Goal: Information Seeking & Learning: Understand process/instructions

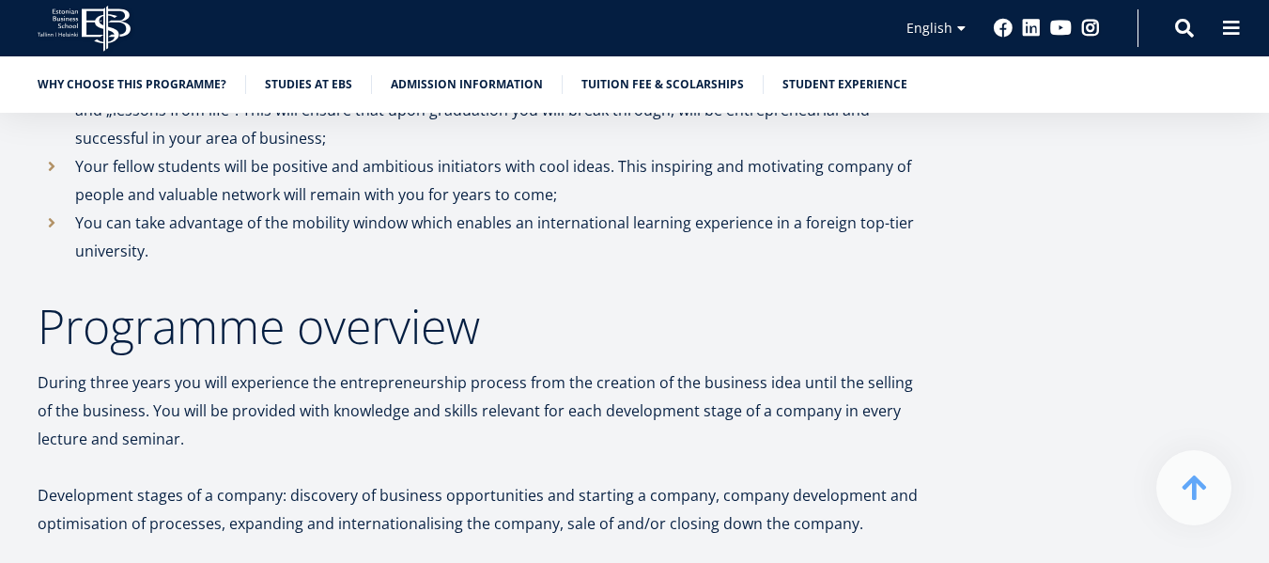
scroll to position [1784, 0]
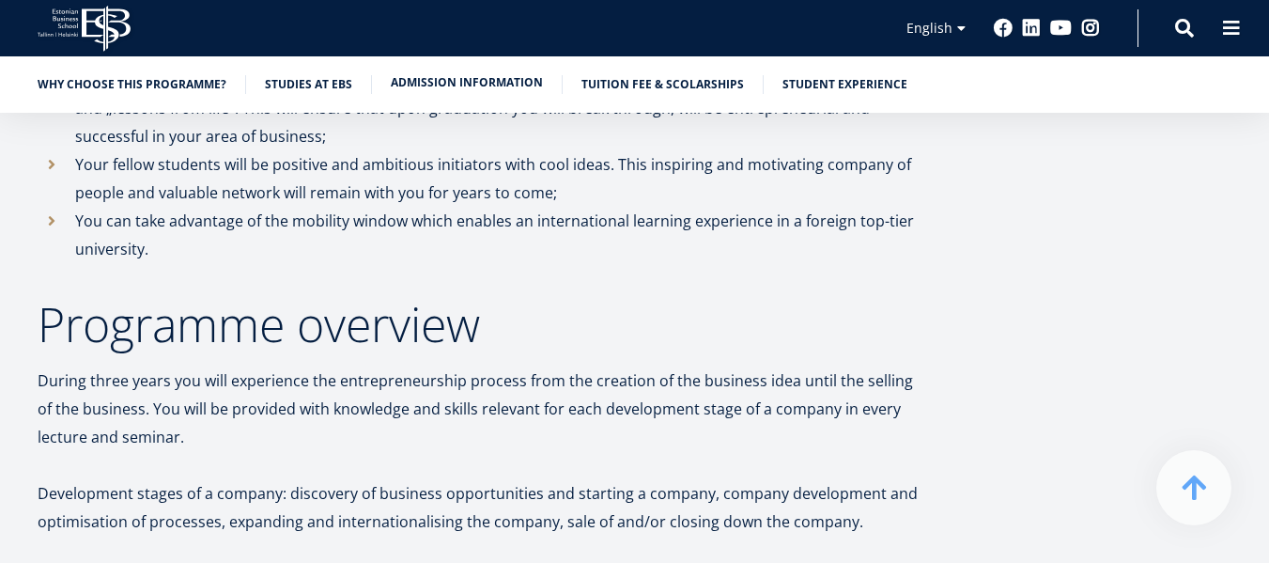
click at [509, 80] on link "Admission information" at bounding box center [467, 82] width 152 height 19
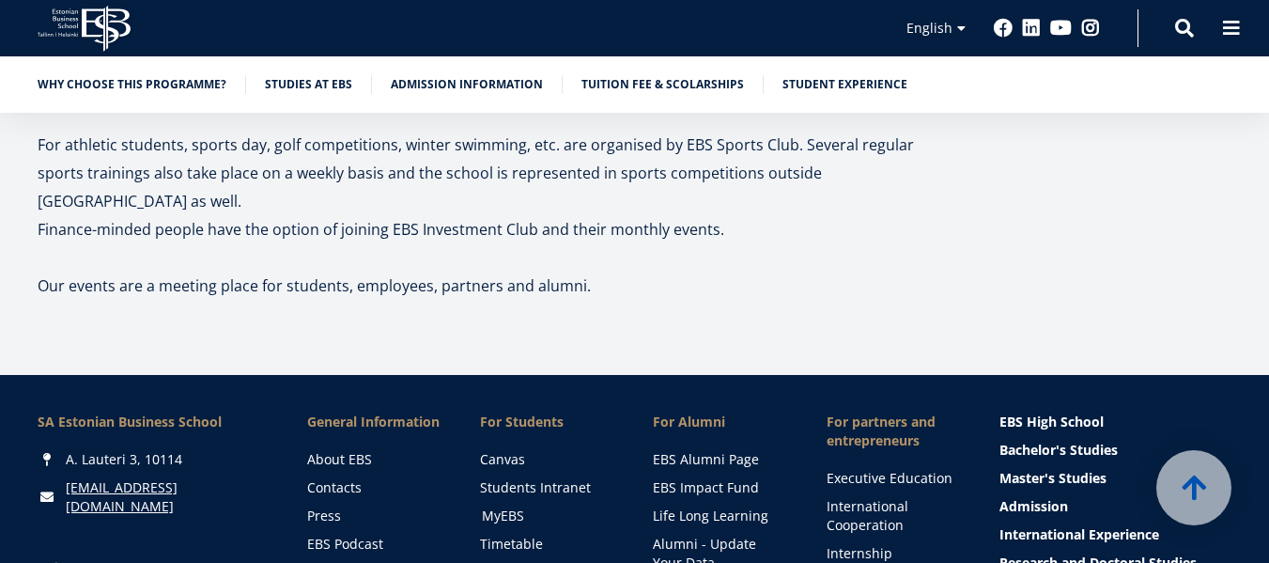
scroll to position [10738, 0]
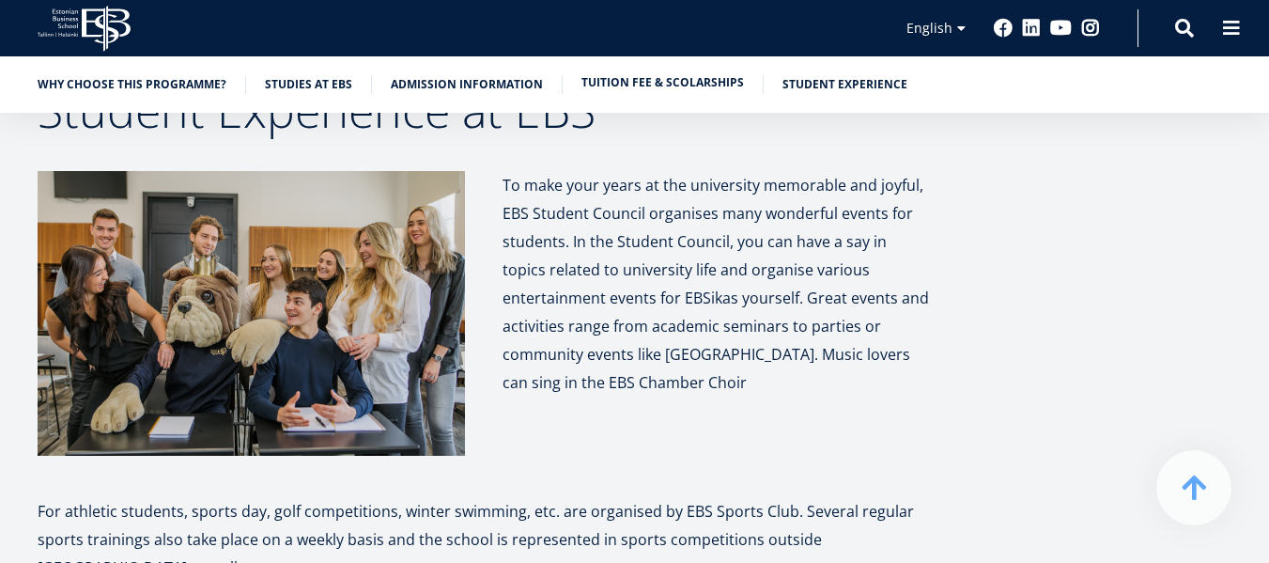
click at [621, 77] on link "Tuition fee & scolarships" at bounding box center [662, 82] width 162 height 19
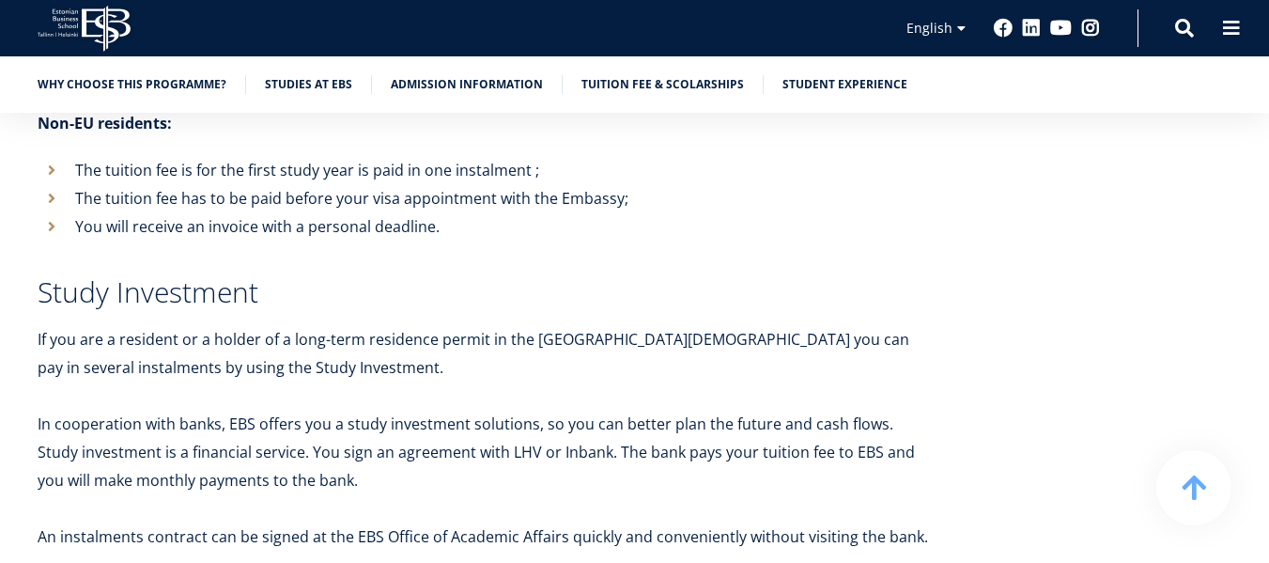
scroll to position [9382, 0]
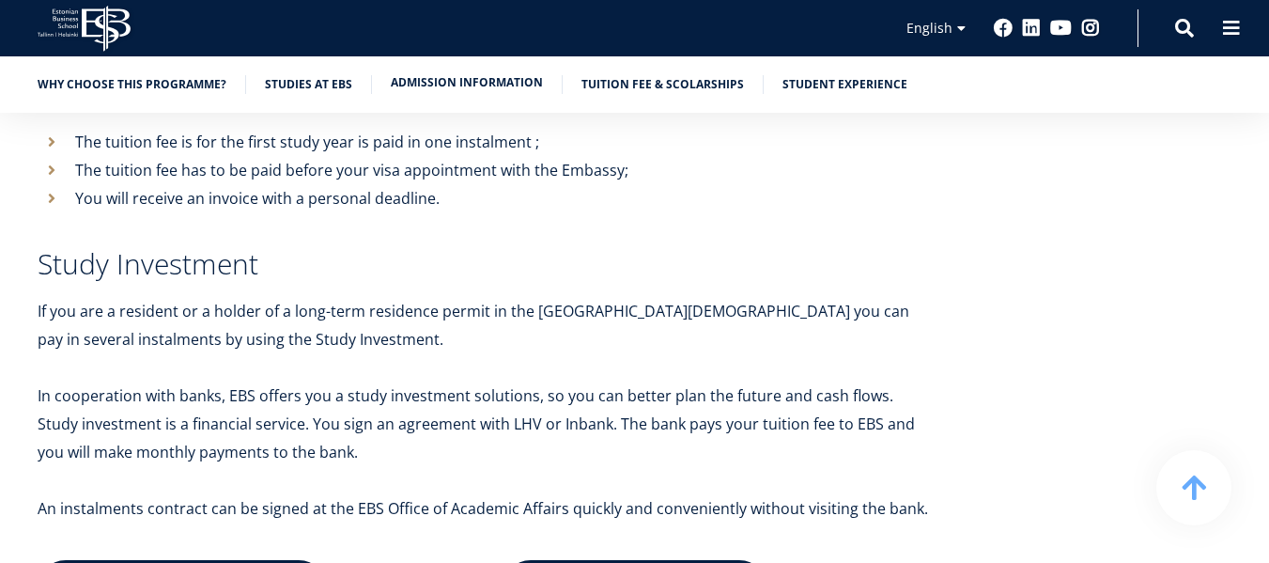
click at [420, 85] on link "Admission information" at bounding box center [467, 82] width 152 height 19
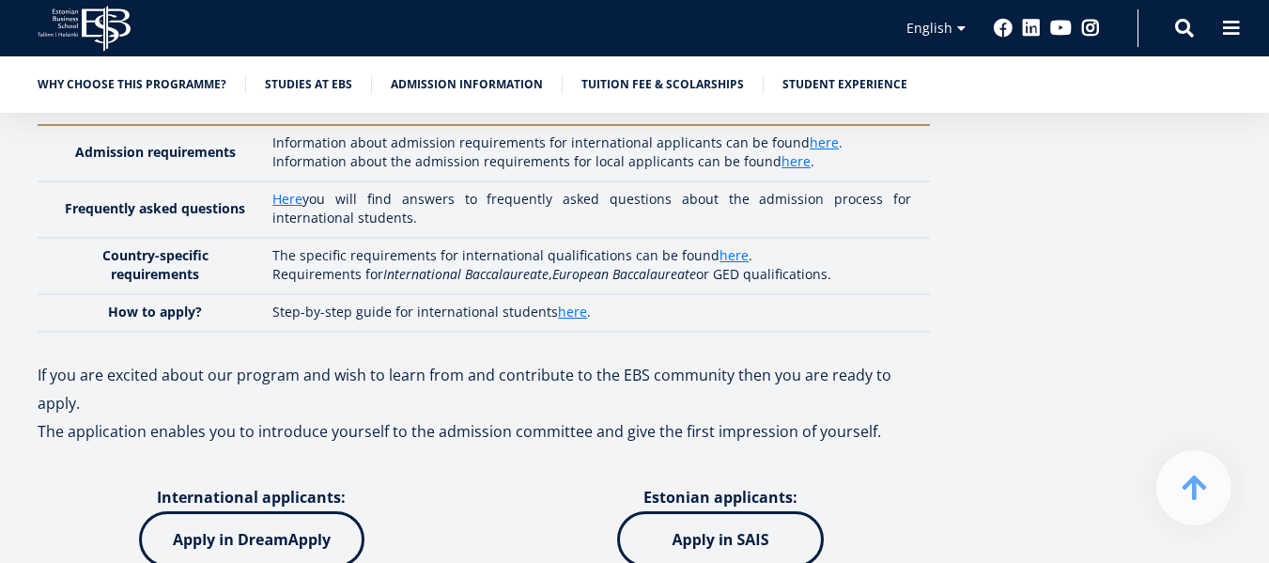
scroll to position [7643, 0]
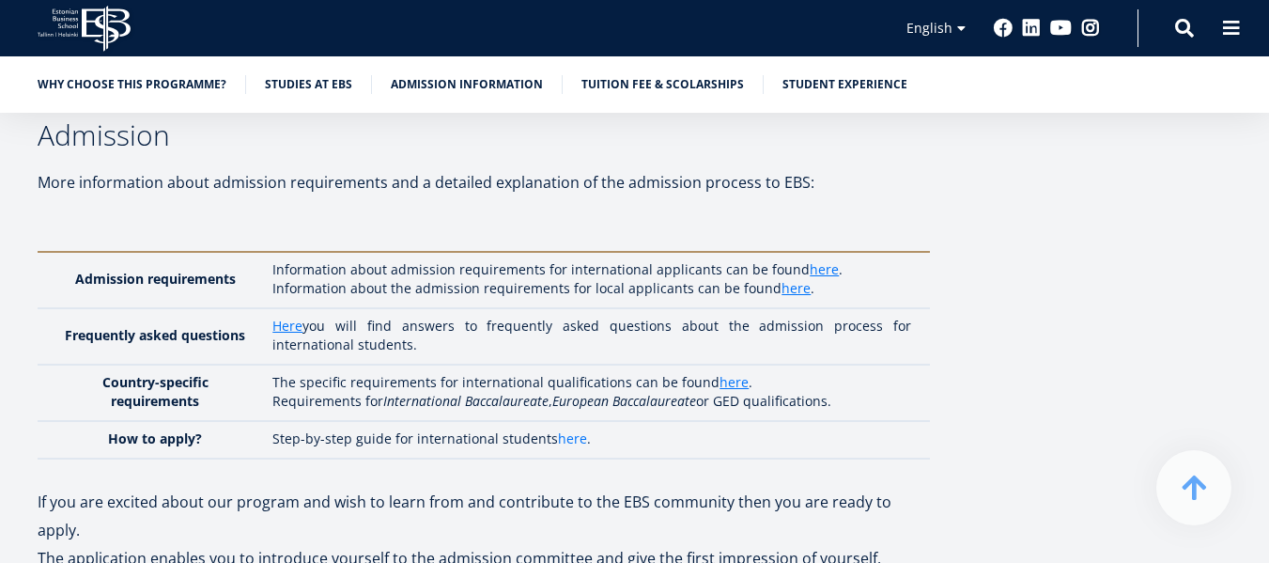
click at [566, 429] on link "here" at bounding box center [572, 438] width 29 height 19
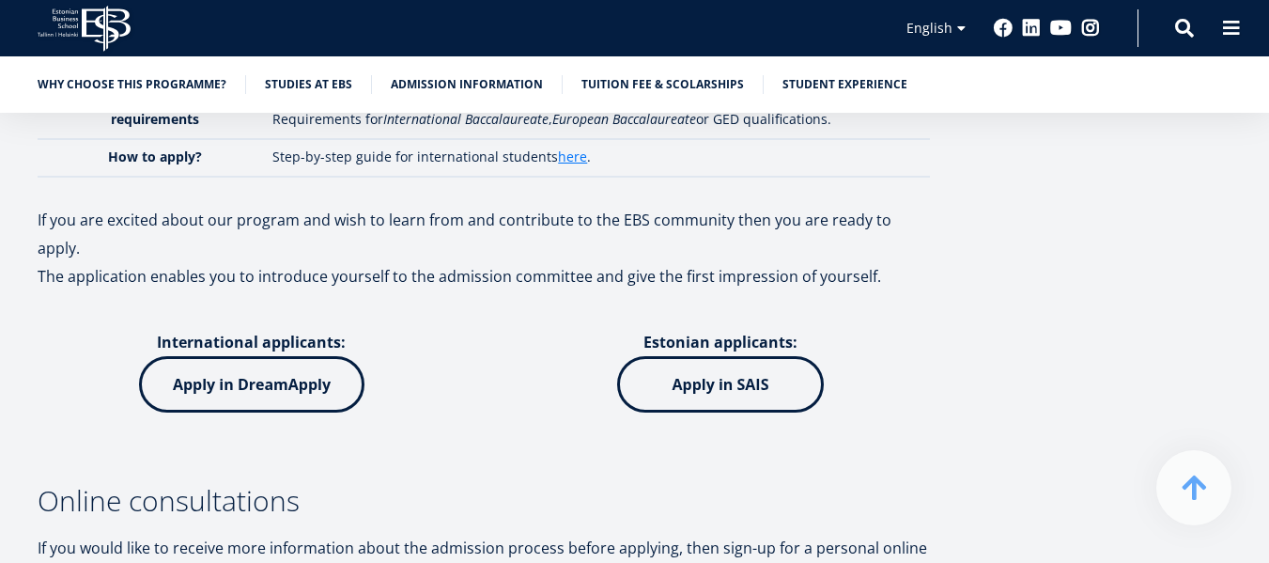
scroll to position [7736, 0]
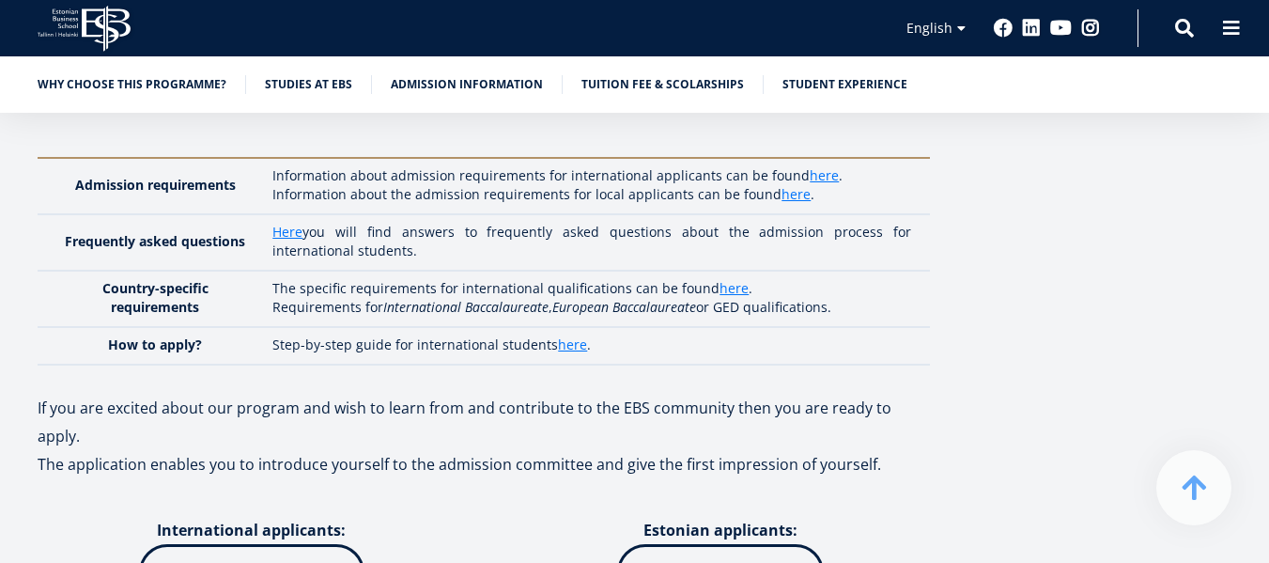
drag, startPoint x: 566, startPoint y: 270, endPoint x: 459, endPoint y: 309, distance: 113.8
click at [459, 365] on p at bounding box center [484, 379] width 892 height 28
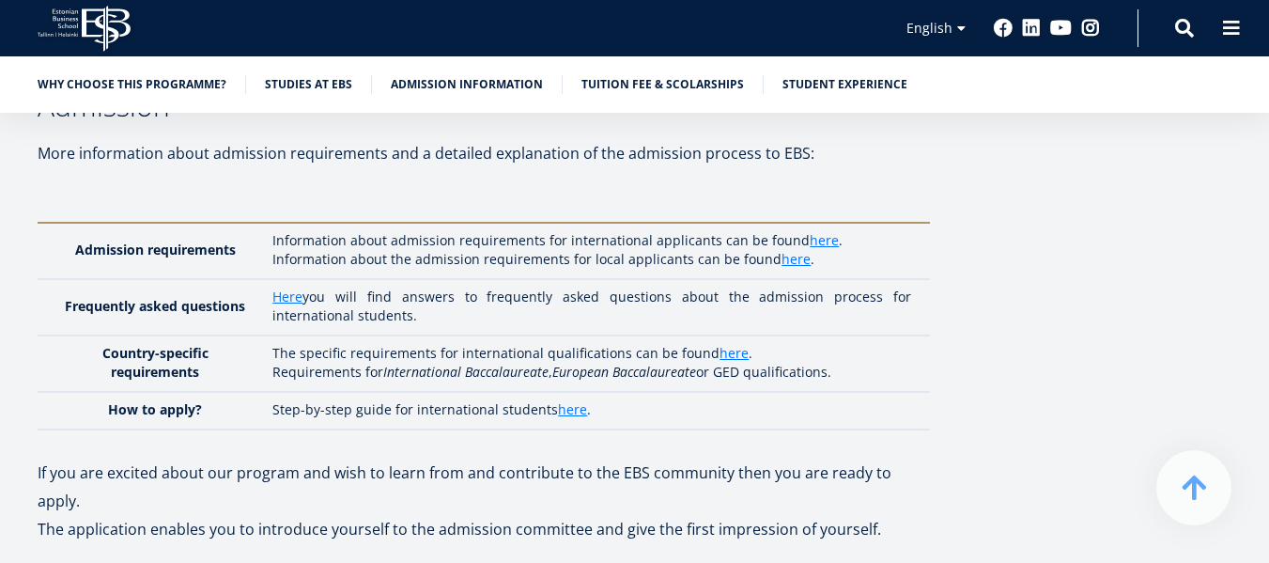
scroll to position [7643, 0]
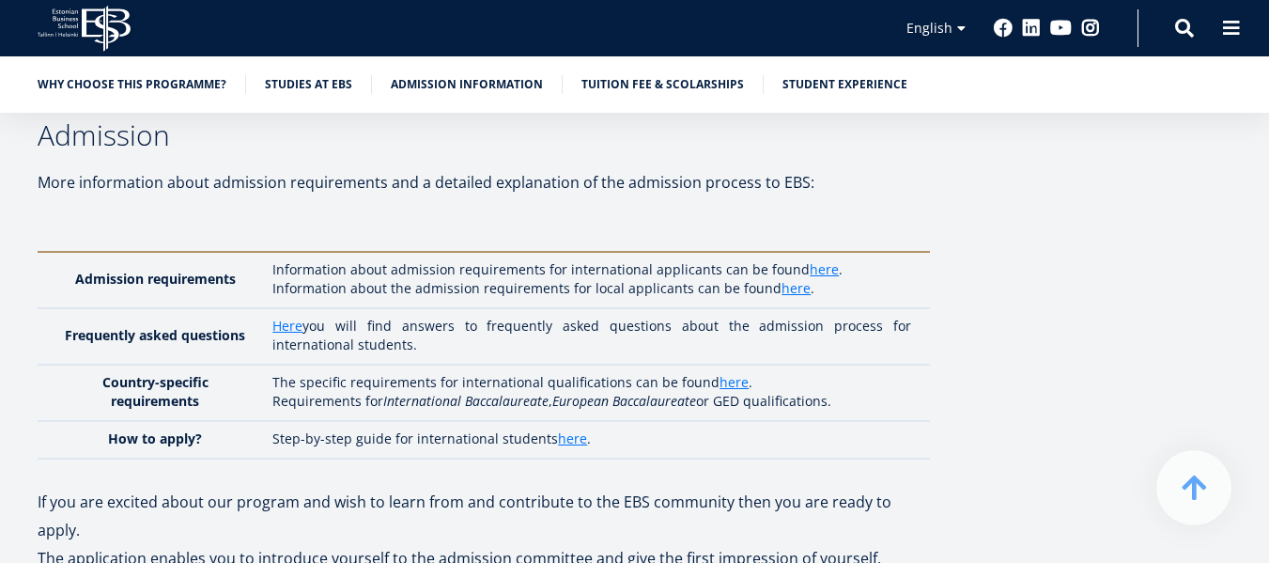
click at [825, 252] on td "Information about admission requirements for international applicants can be fo…" at bounding box center [596, 280] width 667 height 56
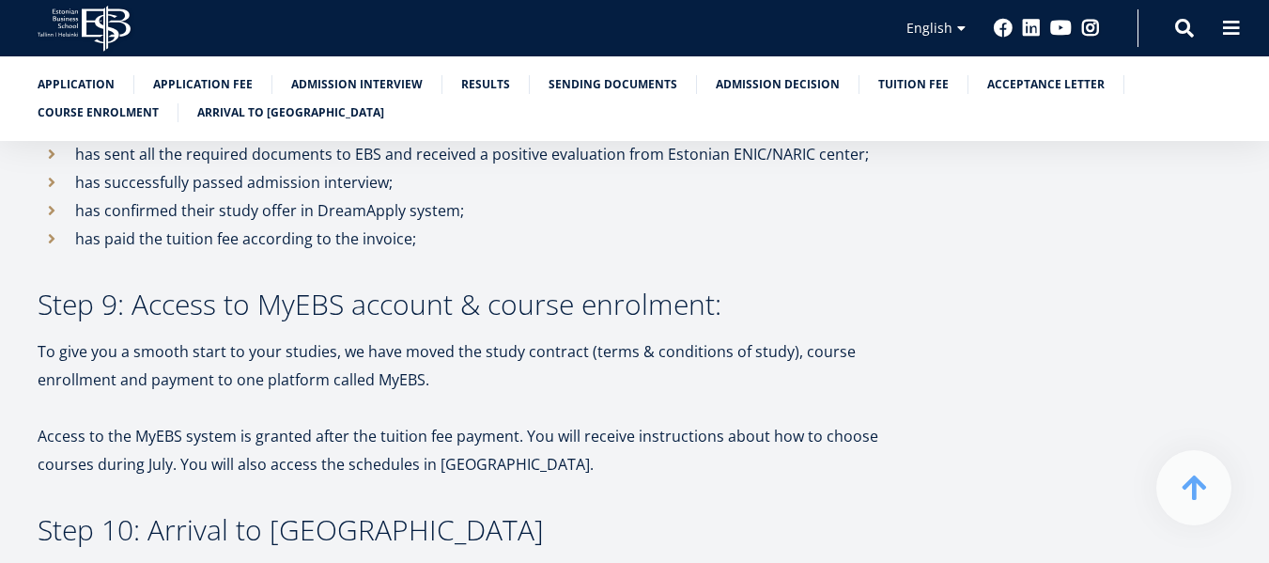
scroll to position [4977, 0]
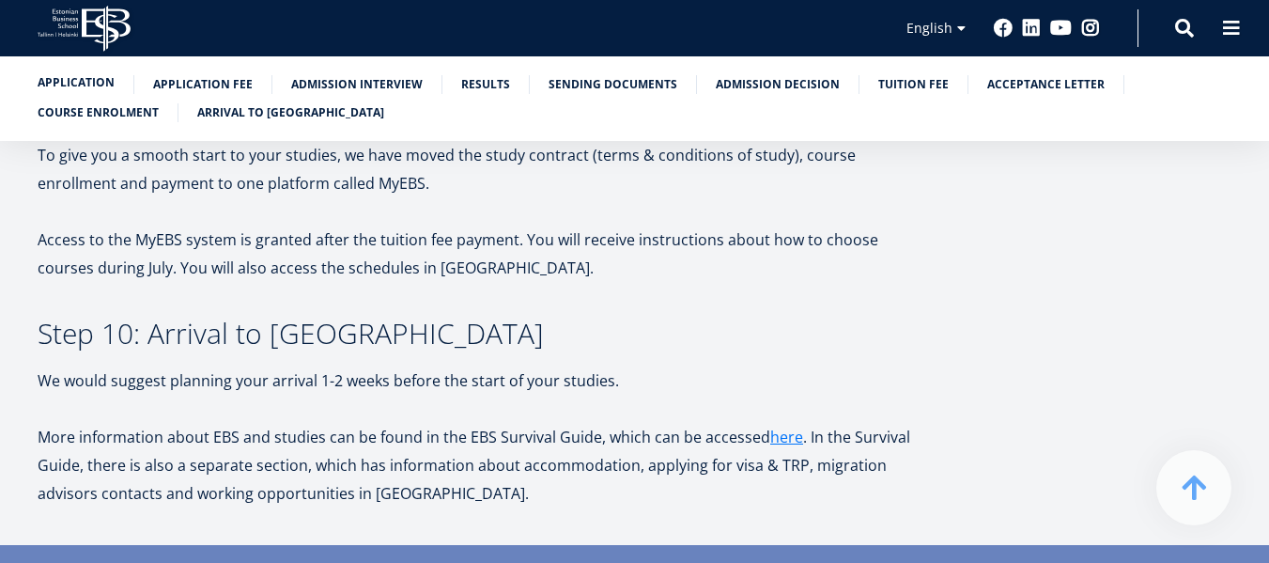
click at [109, 86] on link "Application" at bounding box center [76, 82] width 77 height 19
